Goal: Task Accomplishment & Management: Manage account settings

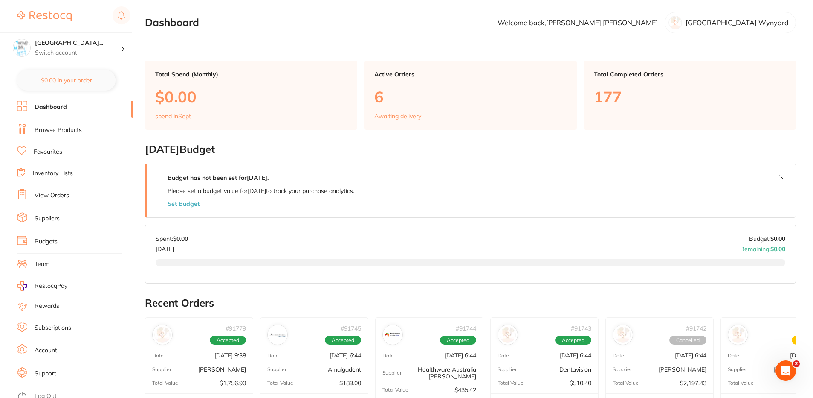
click at [71, 191] on li "View Orders" at bounding box center [75, 195] width 116 height 13
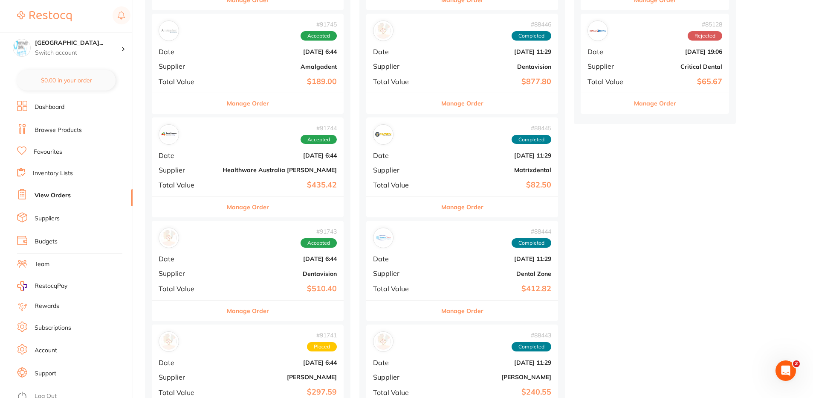
scroll to position [171, 0]
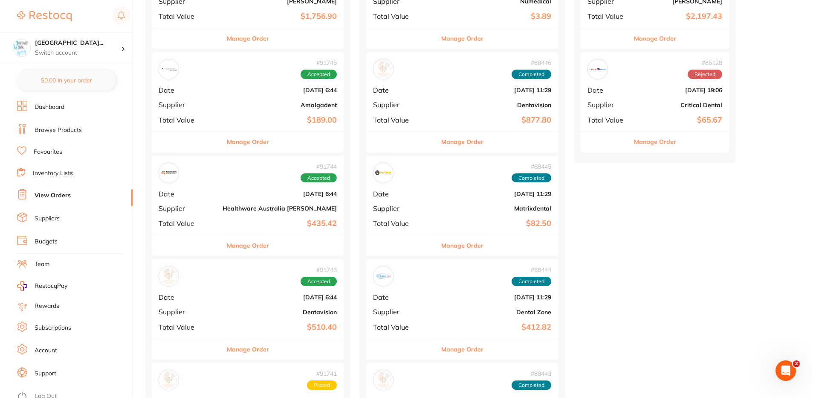
click at [223, 102] on b "Amalgadent" at bounding box center [280, 105] width 114 height 7
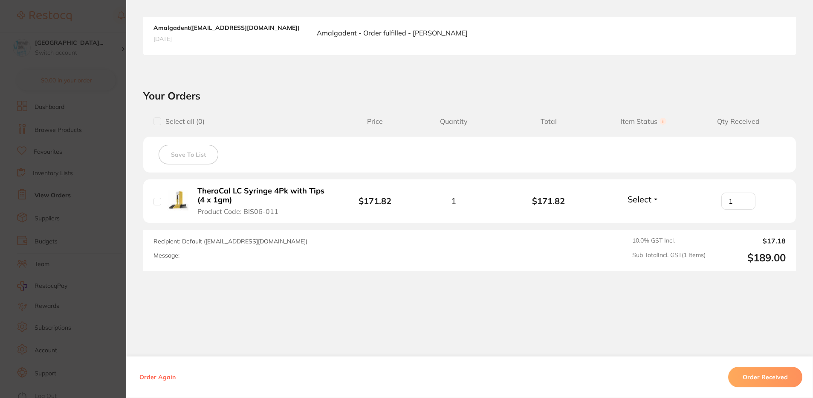
type input "1"
click at [744, 200] on input "1" at bounding box center [739, 200] width 34 height 17
click at [759, 370] on button "Order Received" at bounding box center [766, 376] width 74 height 20
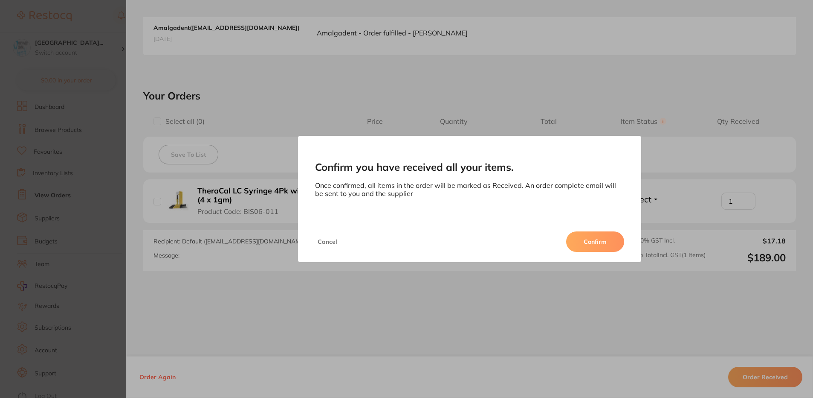
click at [595, 242] on button "Confirm" at bounding box center [595, 241] width 58 height 20
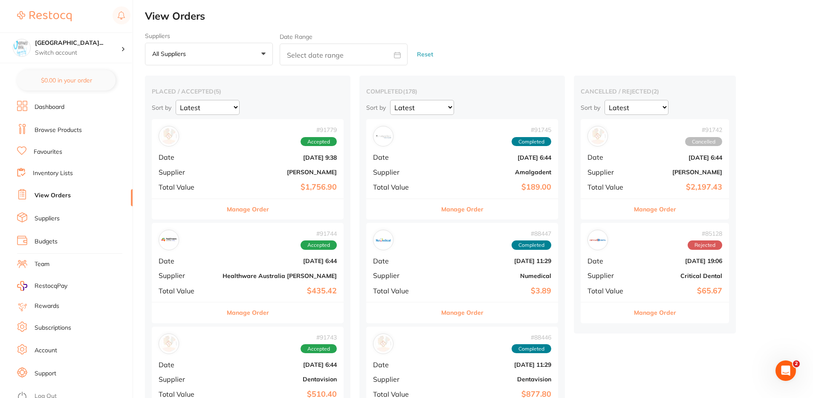
scroll to position [128, 0]
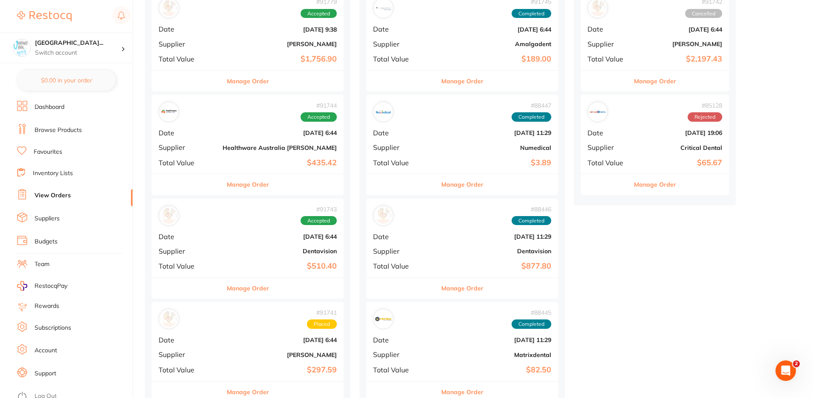
click at [233, 245] on div "# 91743 Accepted Date [DATE] 6:44 Supplier Dentavision Total Value $510.40" at bounding box center [248, 237] width 192 height 79
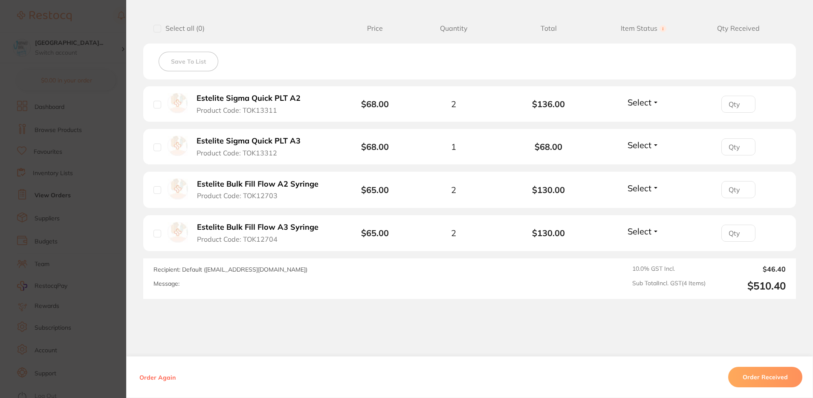
click at [726, 105] on input "number" at bounding box center [739, 104] width 34 height 17
type input "2"
click at [730, 148] on input "number" at bounding box center [739, 146] width 34 height 17
type input "1"
click at [735, 183] on input "number" at bounding box center [739, 189] width 34 height 17
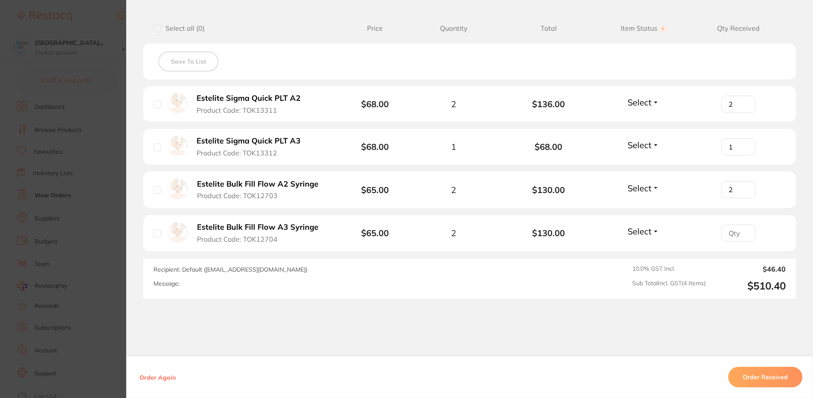
type input "2"
click at [727, 232] on input "number" at bounding box center [739, 232] width 34 height 17
type input "2"
click at [749, 374] on button "Order Received" at bounding box center [766, 376] width 74 height 20
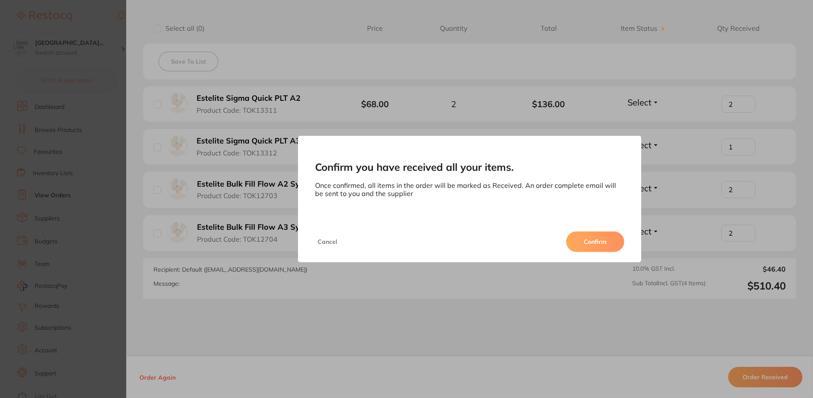
click at [598, 243] on button "Confirm" at bounding box center [595, 241] width 58 height 20
